Goal: Find specific page/section: Find specific page/section

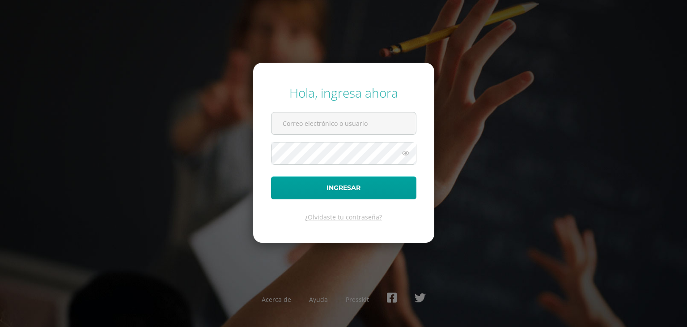
type input "criteriossecundaria@bilinguesanjuan.edu.gt"
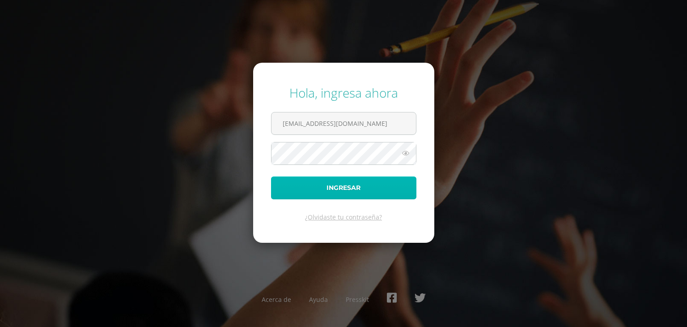
click at [333, 188] on button "Ingresar" at bounding box center [343, 187] width 145 height 23
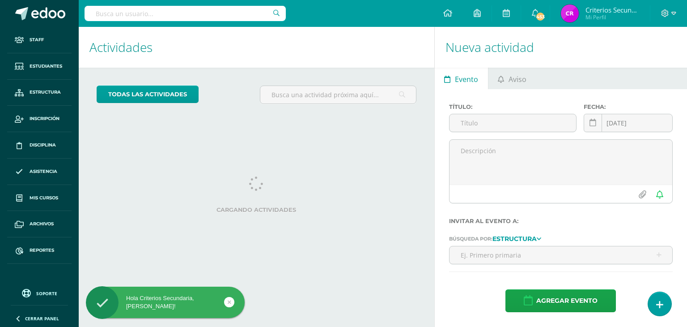
click at [175, 19] on input "text" at bounding box center [185, 13] width 201 height 15
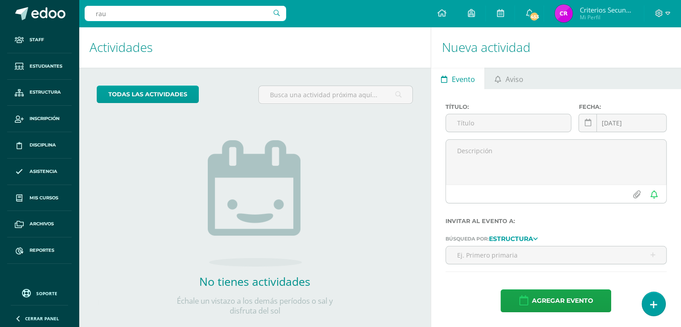
type input "raul"
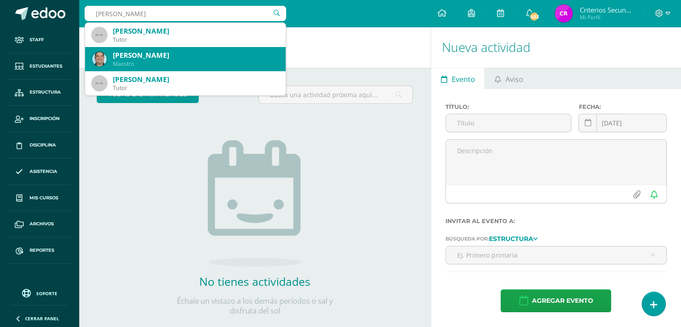
click at [123, 55] on div "Raúl Martínez" at bounding box center [196, 55] width 166 height 9
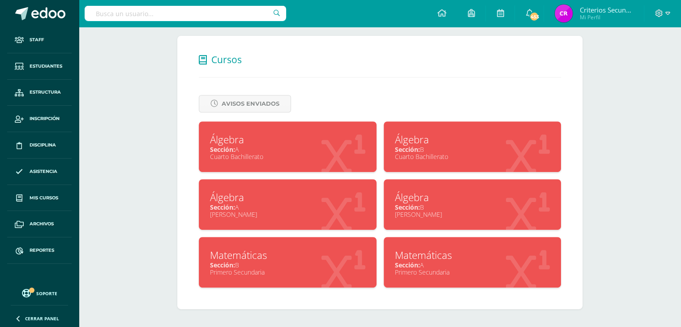
scroll to position [345, 0]
click at [447, 149] on div "Sección: B" at bounding box center [472, 149] width 155 height 9
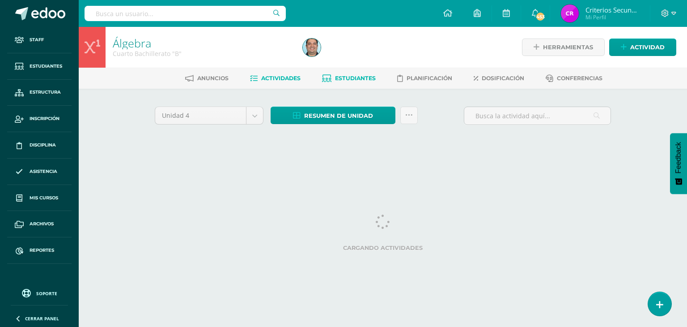
click at [360, 80] on span "Estudiantes" at bounding box center [355, 78] width 41 height 7
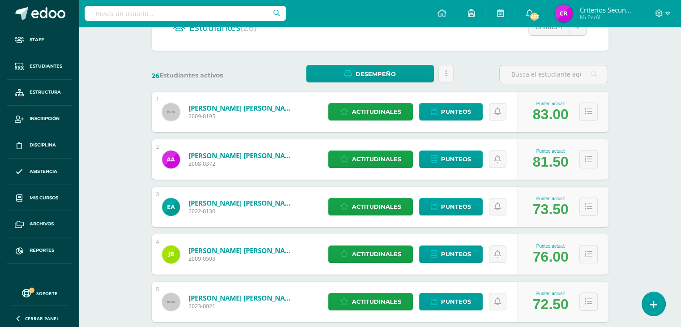
scroll to position [91, 0]
